Goal: Task Accomplishment & Management: Manage account settings

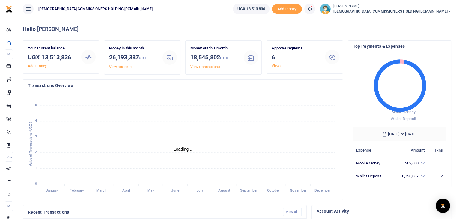
scroll to position [5, 5]
click at [277, 67] on link "View all" at bounding box center [277, 66] width 13 height 4
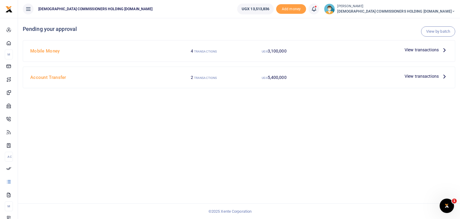
click at [433, 49] on span "View transactions" at bounding box center [422, 49] width 34 height 7
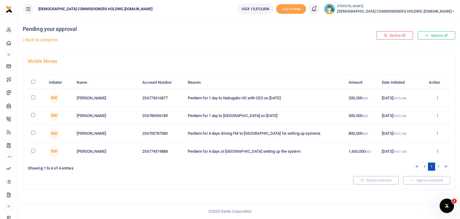
click at [32, 82] on input "\a \a : activate to sort column descending" at bounding box center [33, 82] width 4 height 4
checkbox input "true"
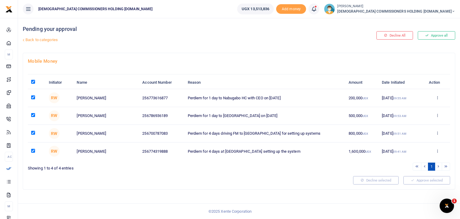
checkbox input "true"
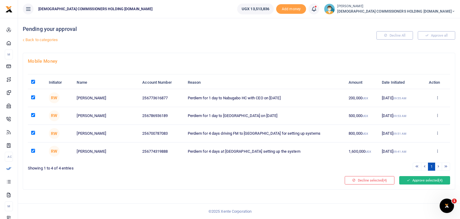
click at [423, 181] on button "Approve selected (4)" at bounding box center [424, 180] width 51 height 8
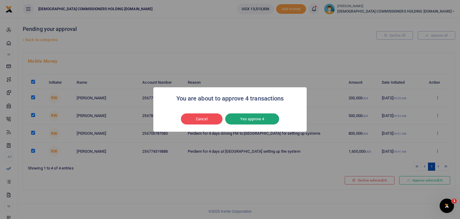
click at [248, 118] on button "Yes approve 4" at bounding box center [252, 118] width 54 height 11
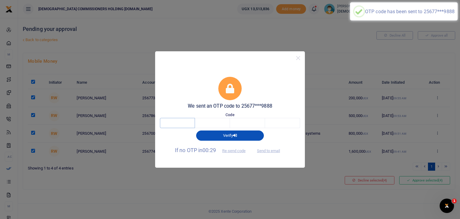
click at [173, 121] on input "text" at bounding box center [177, 123] width 35 height 10
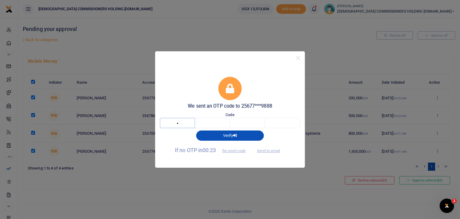
type input "6"
type input "5"
type input "6"
type input "7"
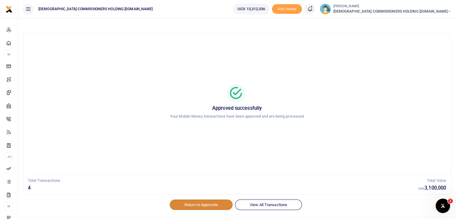
click at [201, 204] on link "Return to Approvals" at bounding box center [201, 204] width 63 height 10
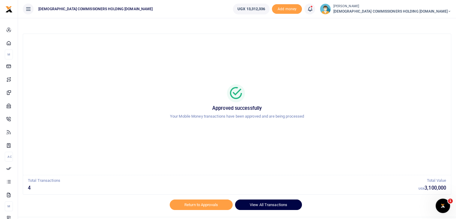
click at [255, 206] on link "View All Transactions" at bounding box center [268, 204] width 67 height 10
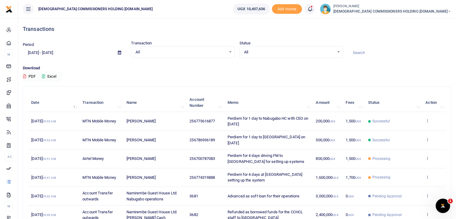
click at [28, 9] on icon at bounding box center [28, 9] width 6 height 7
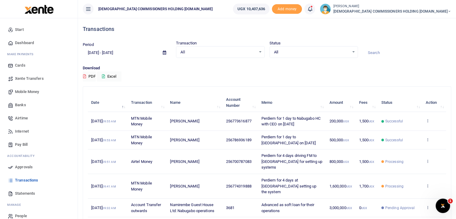
click at [29, 91] on span "Mobile Money" at bounding box center [27, 92] width 24 height 6
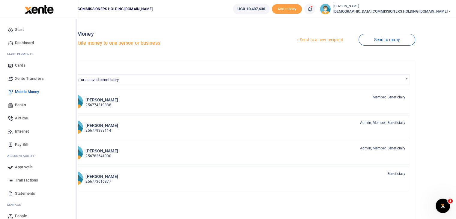
click at [76, 210] on div "Start Dashboard M ake Payments Cards Xente Transfers Mobile Money Banks Airtime…" at bounding box center [39, 127] width 78 height 219
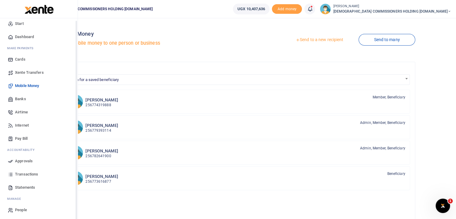
drag, startPoint x: 76, startPoint y: 210, endPoint x: 76, endPoint y: 216, distance: 6.3
click at [76, 216] on div "Start Dashboard M ake Payments Cards Xente Transfers Mobile Money Banks Airtime…" at bounding box center [39, 127] width 78 height 219
click at [24, 162] on span "Approvals" at bounding box center [24, 160] width 18 height 6
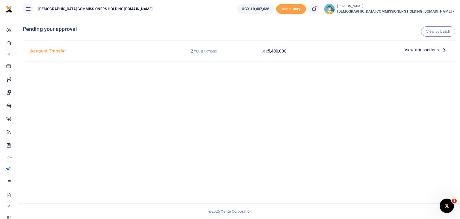
click at [424, 51] on span "View transactions" at bounding box center [422, 49] width 34 height 7
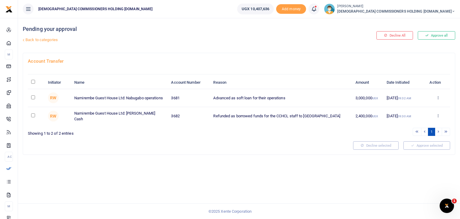
click at [33, 82] on input "\a \a : activate to sort column descending" at bounding box center [33, 82] width 4 height 4
checkbox input "true"
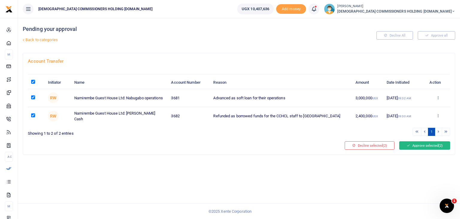
click at [425, 146] on button "Approve selected (2)" at bounding box center [424, 145] width 51 height 8
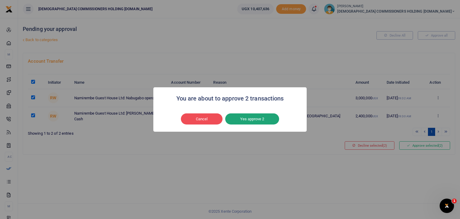
click at [259, 118] on button "Yes approve 2" at bounding box center [252, 118] width 54 height 11
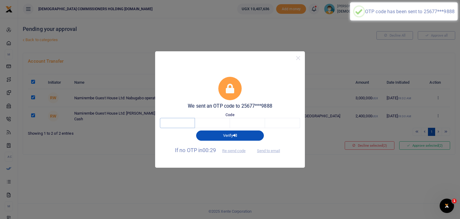
click at [171, 126] on input "text" at bounding box center [177, 123] width 35 height 10
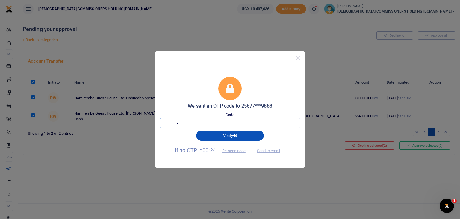
type input "2"
type input "6"
type input "0"
type input "5"
